Goal: Register for event/course: Sign up to attend an event or enroll in a course

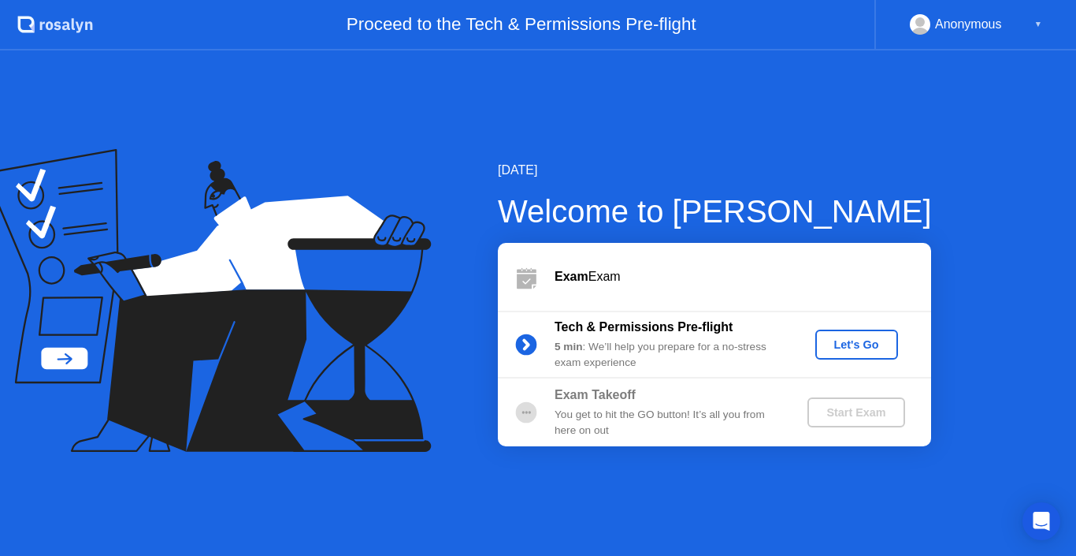
click at [586, 422] on div "You get to hit the GO button! It’s all you from here on out" at bounding box center [668, 423] width 227 height 32
click at [521, 414] on circle at bounding box center [526, 411] width 21 height 21
click at [560, 275] on b "Exam" at bounding box center [572, 275] width 34 height 13
click at [522, 281] on icon at bounding box center [527, 280] width 20 height 15
click at [851, 414] on div "Start Exam" at bounding box center [856, 412] width 84 height 13
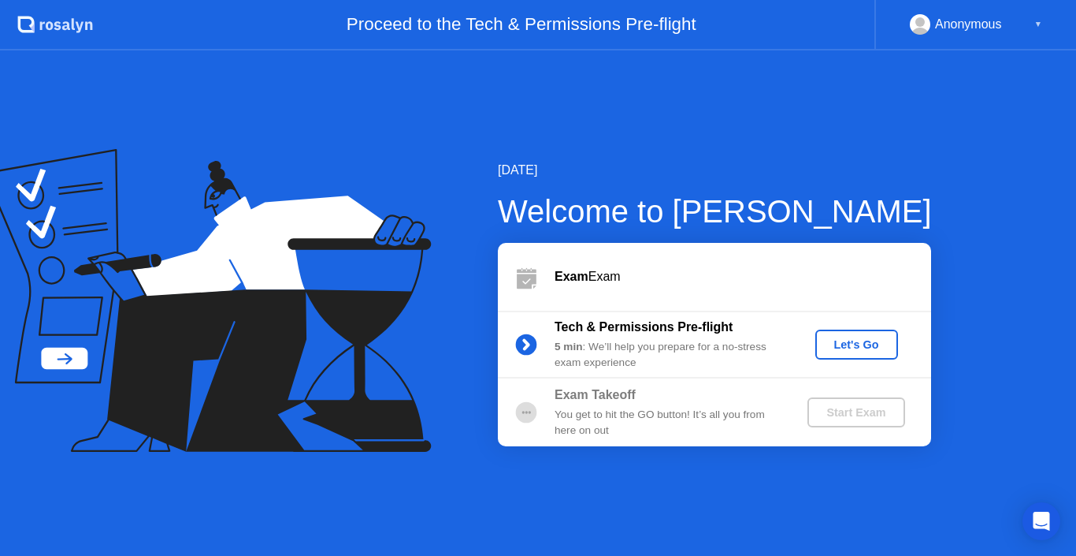
click at [533, 347] on circle at bounding box center [526, 343] width 21 height 21
click at [859, 338] on div "Let's Go" at bounding box center [857, 344] width 70 height 13
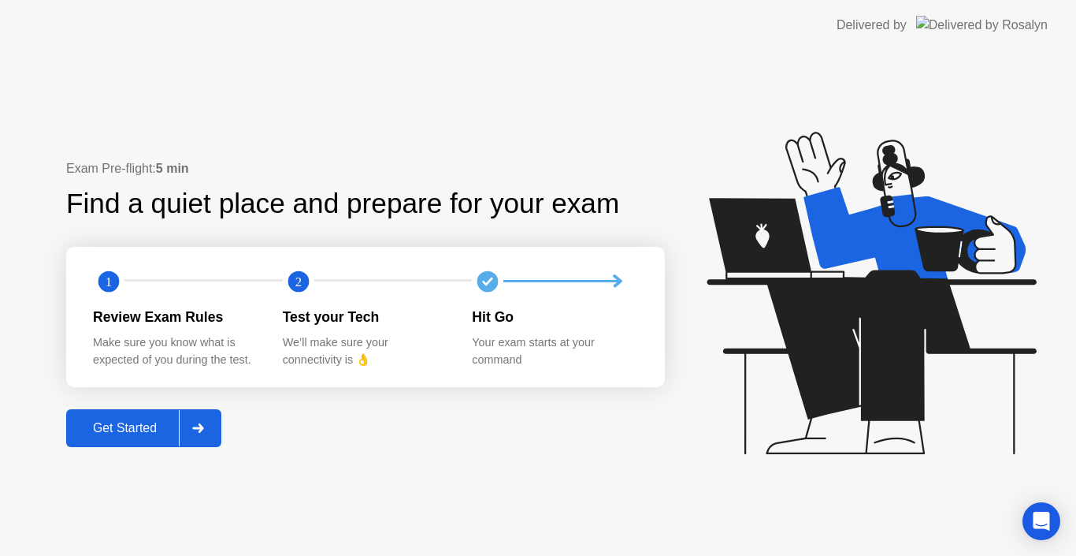
click at [165, 438] on button "Get Started" at bounding box center [143, 428] width 155 height 38
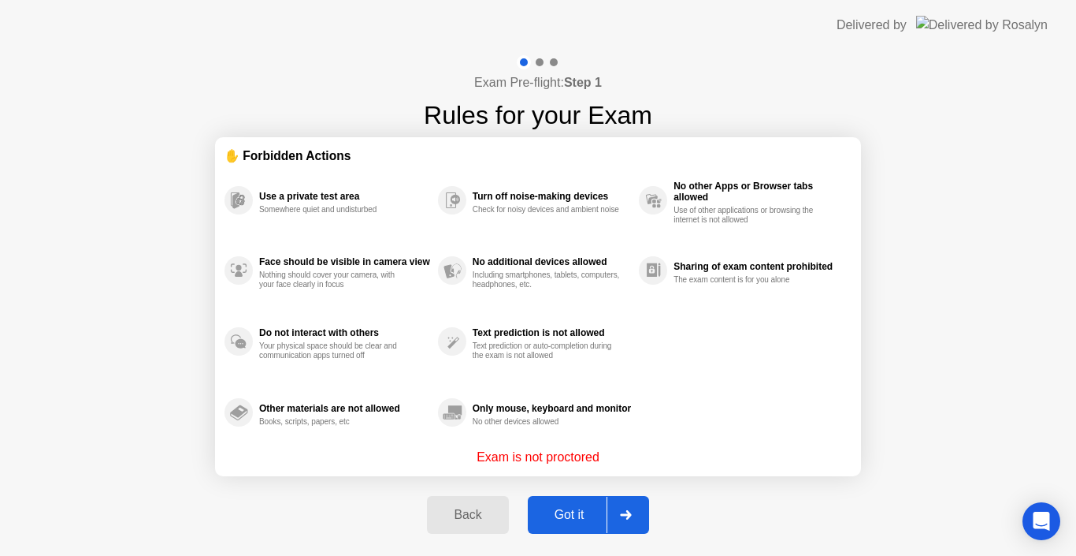
click at [590, 524] on button "Got it" at bounding box center [588, 515] width 121 height 38
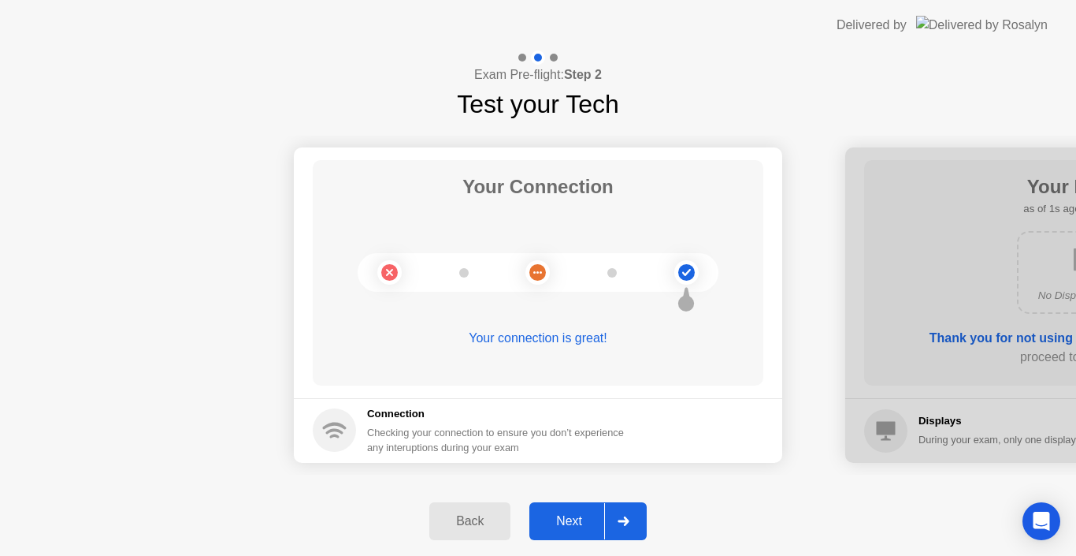
click at [585, 525] on div "Next" at bounding box center [569, 521] width 70 height 14
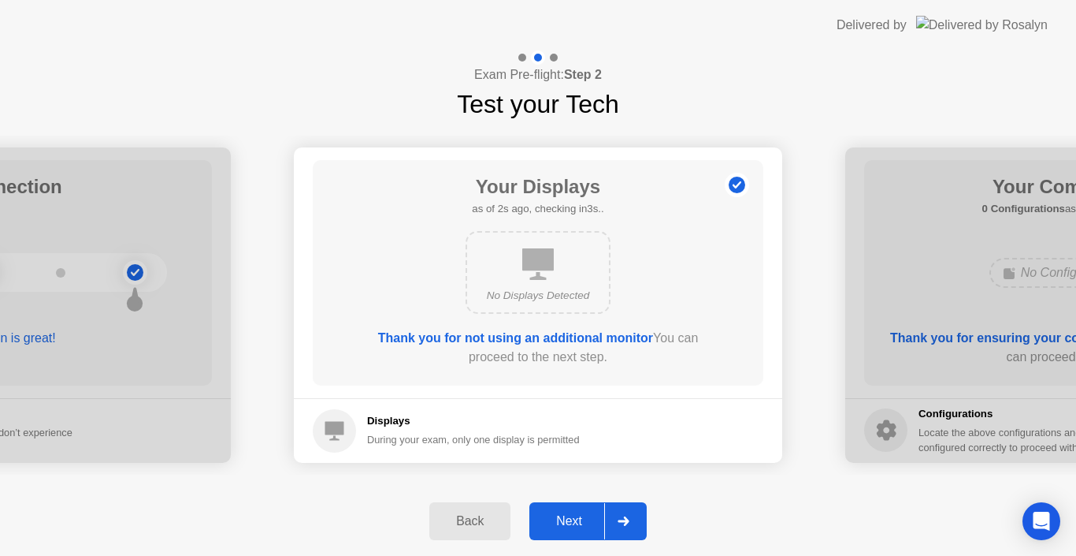
click at [585, 525] on div "Next" at bounding box center [569, 521] width 70 height 14
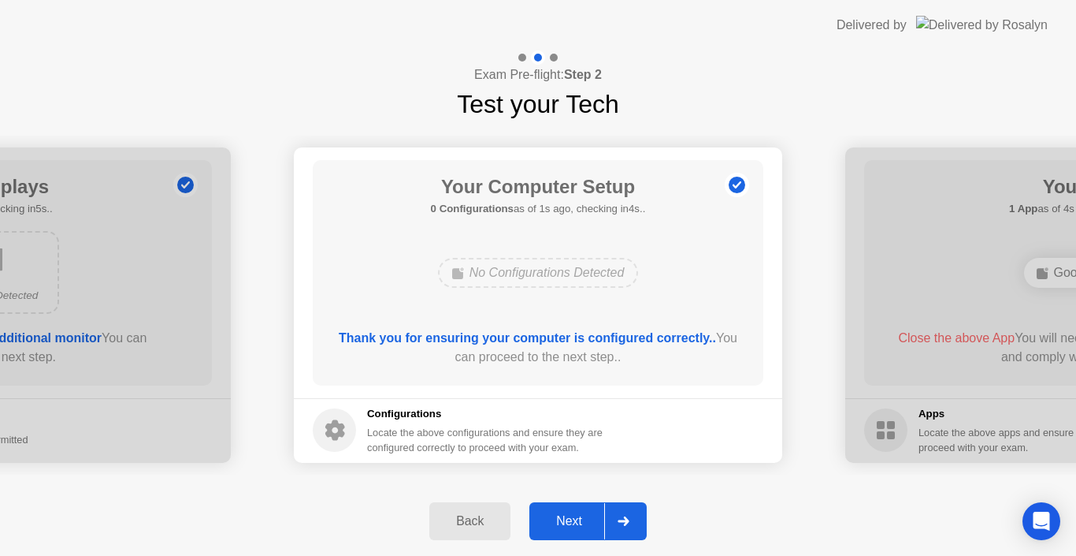
click at [585, 525] on div "Next" at bounding box center [569, 521] width 70 height 14
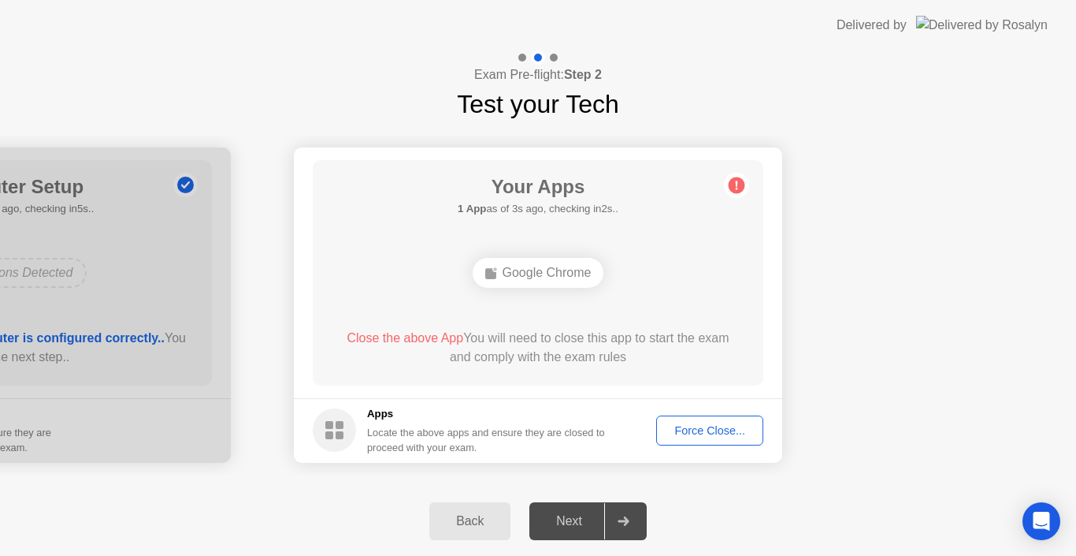
click at [671, 433] on div "Force Close..." at bounding box center [710, 430] width 96 height 13
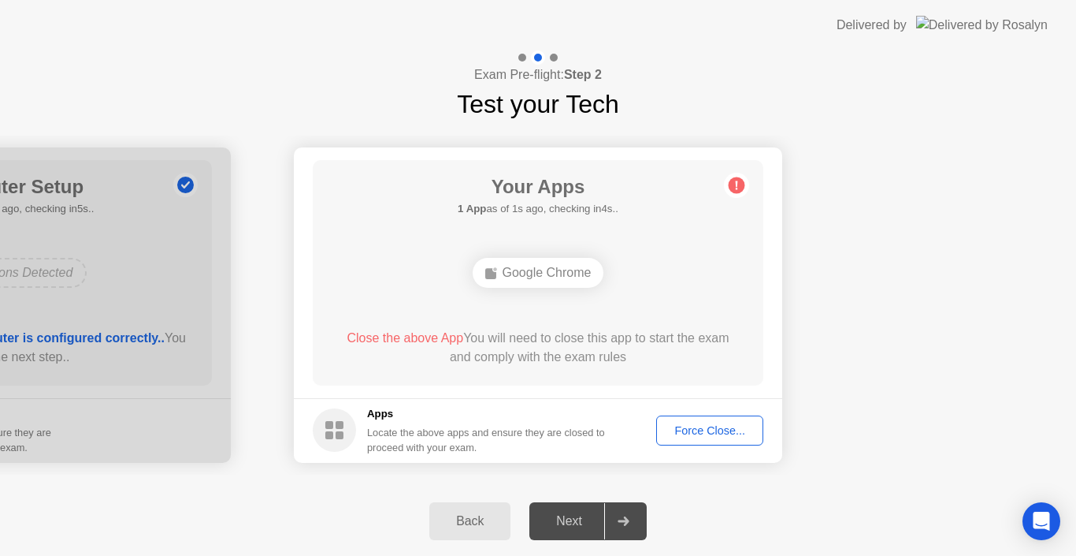
click at [541, 339] on div "Close the above App You will need to close this app to start the exam and compl…" at bounding box center [539, 348] width 406 height 38
click at [555, 367] on div "Close the above App You will need to close this app to start the exam and compl…" at bounding box center [539, 351] width 406 height 44
click at [570, 520] on div "Next" at bounding box center [569, 521] width 70 height 14
click at [695, 429] on div "Force Close..." at bounding box center [710, 430] width 96 height 13
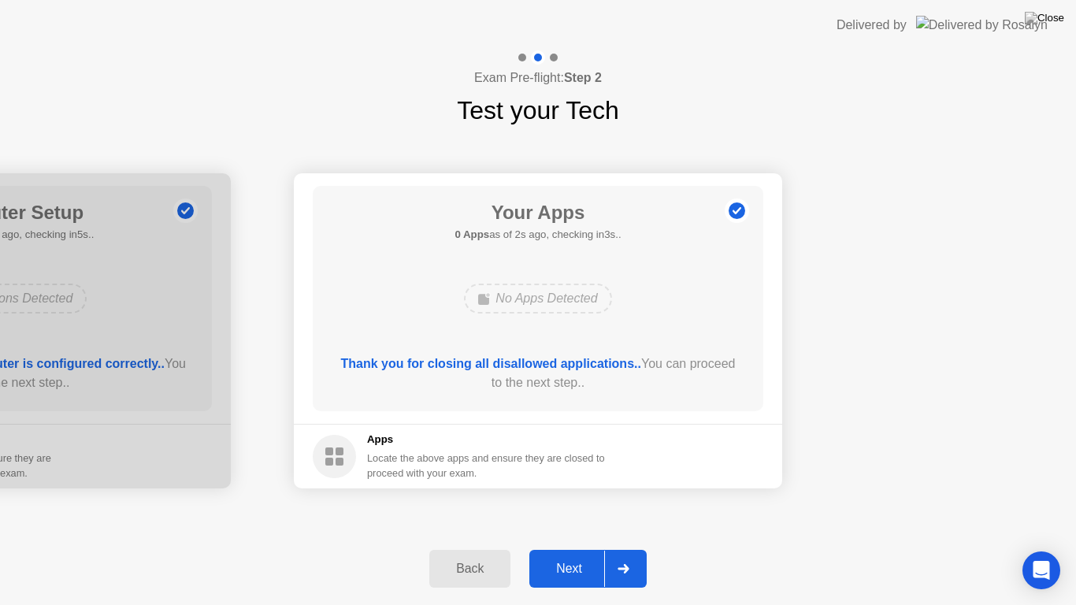
click at [563, 555] on div "Next" at bounding box center [569, 569] width 70 height 14
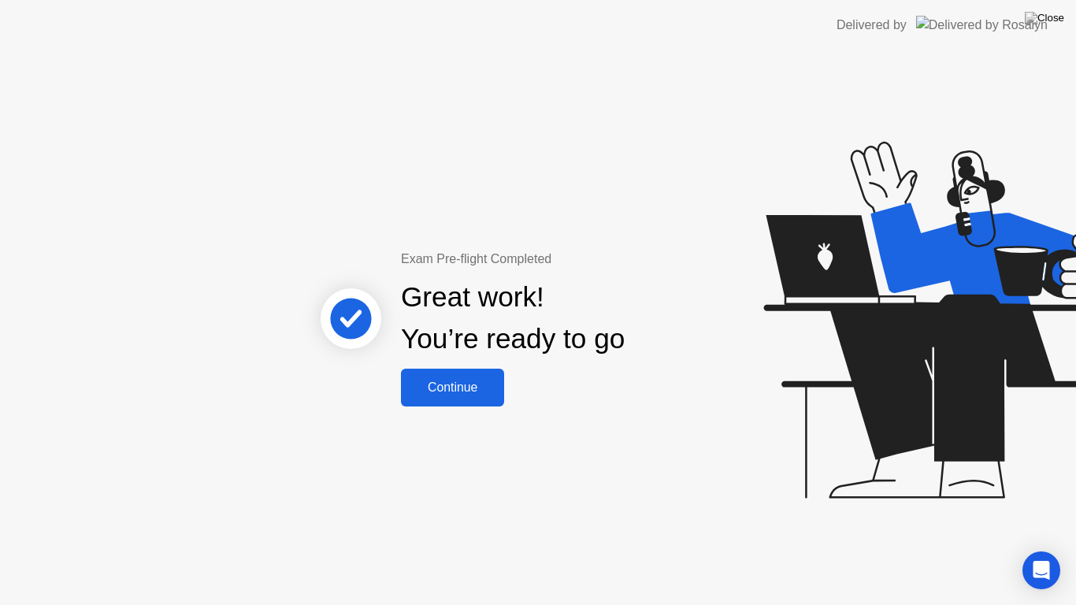
click at [481, 400] on button "Continue" at bounding box center [452, 388] width 103 height 38
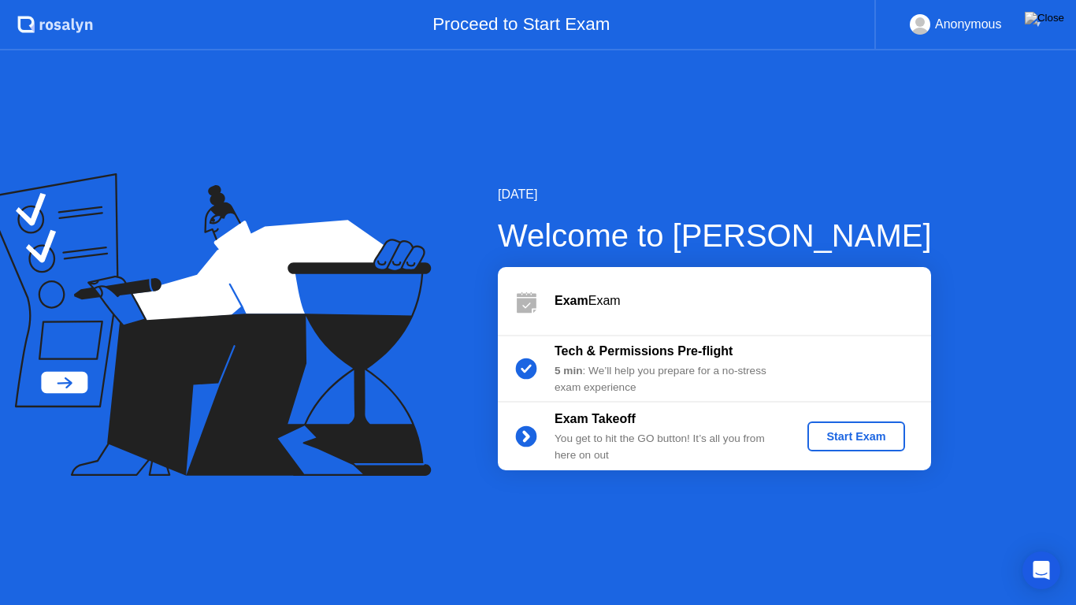
click at [846, 430] on div "Start Exam" at bounding box center [856, 436] width 84 height 13
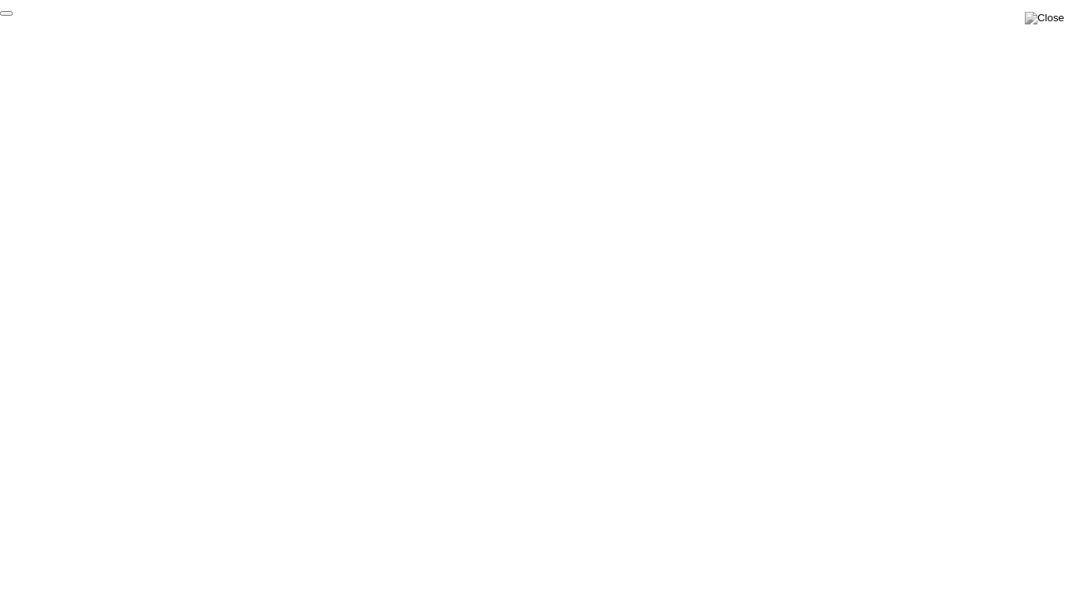
click div "End Proctoring Session"
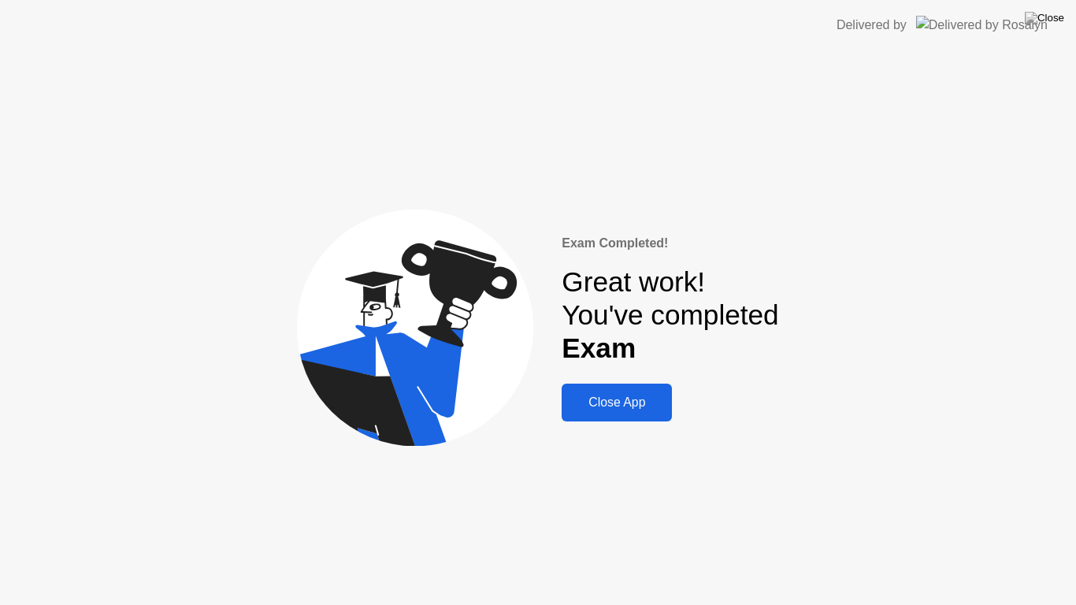
click at [634, 398] on div "Close App" at bounding box center [617, 403] width 101 height 14
